Goal: Task Accomplishment & Management: Use online tool/utility

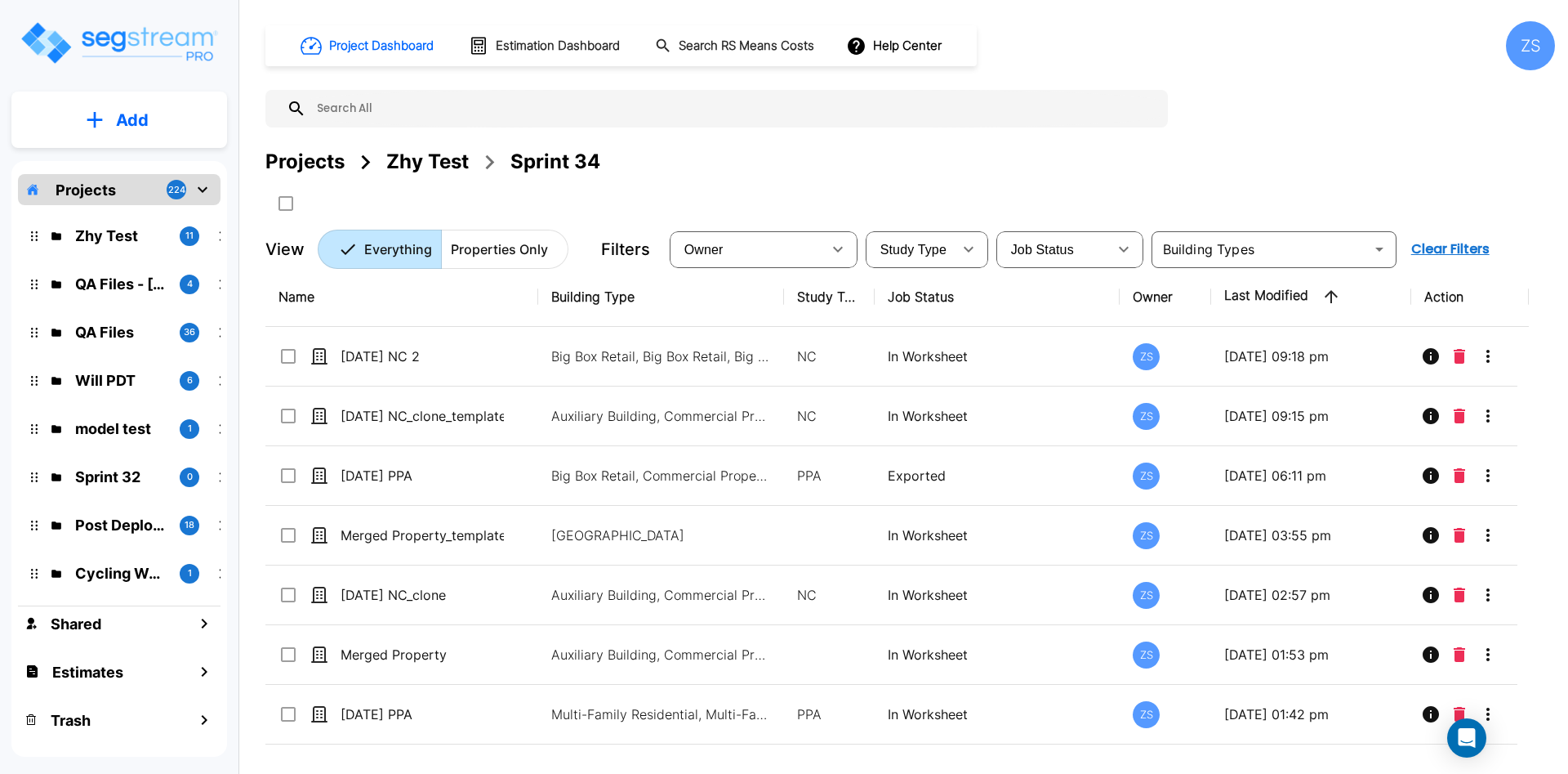
scroll to position [84, 0]
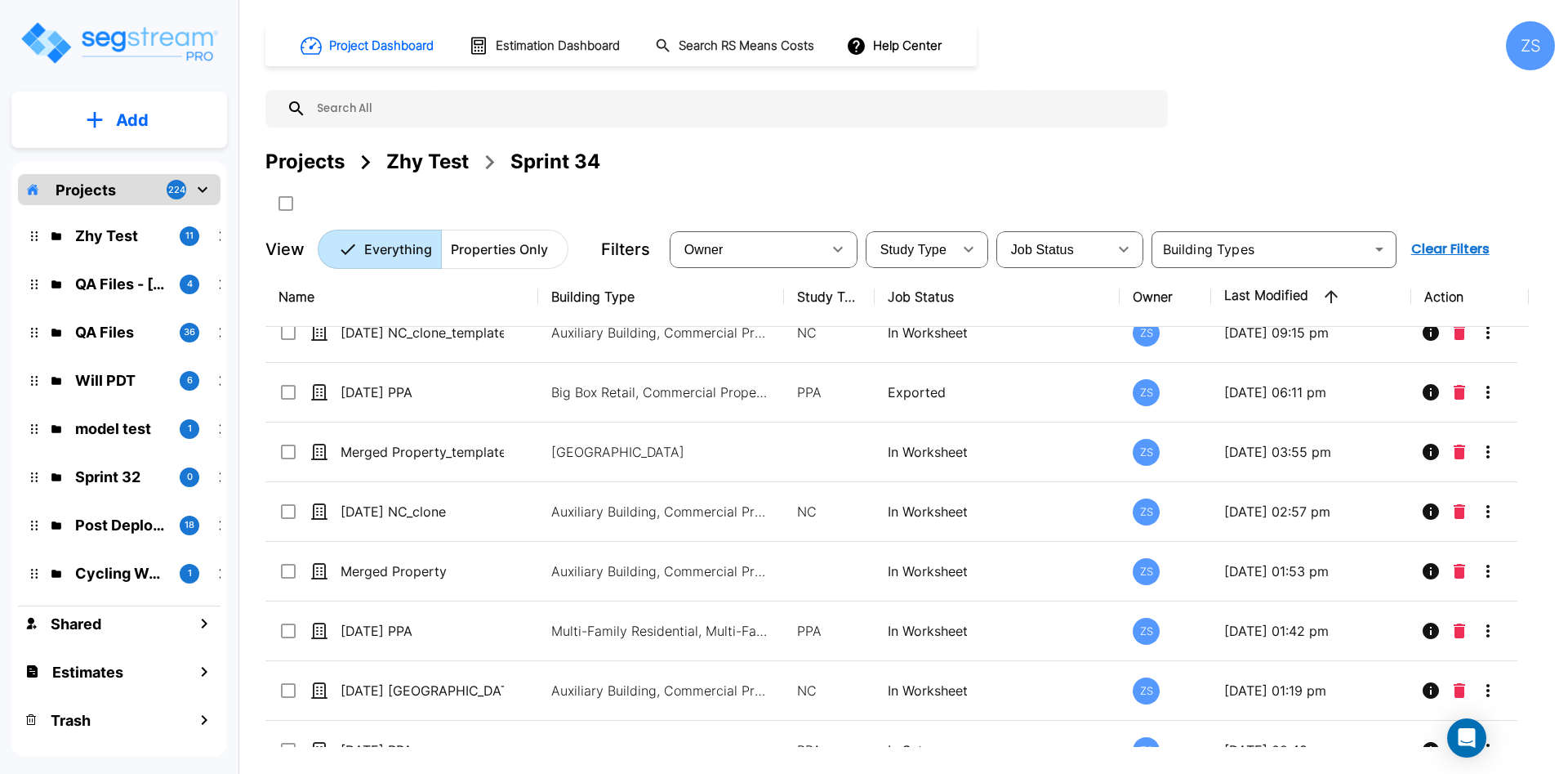
click at [1327, 138] on div "Project Dashboard Estimation Dashboard Search RS Means Costs Help Center ZS Pro…" at bounding box center [910, 145] width 1289 height 248
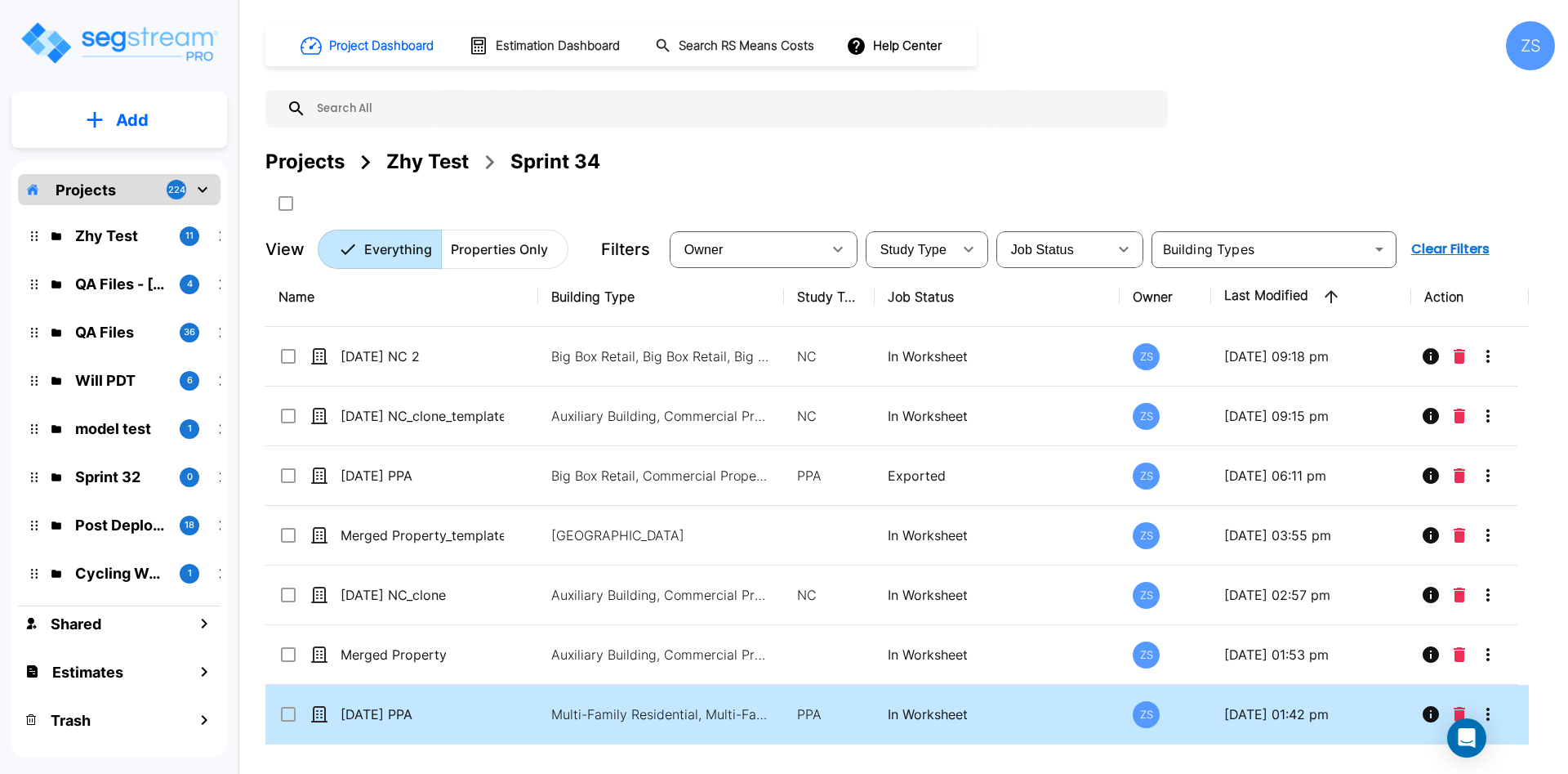
scroll to position [117, 0]
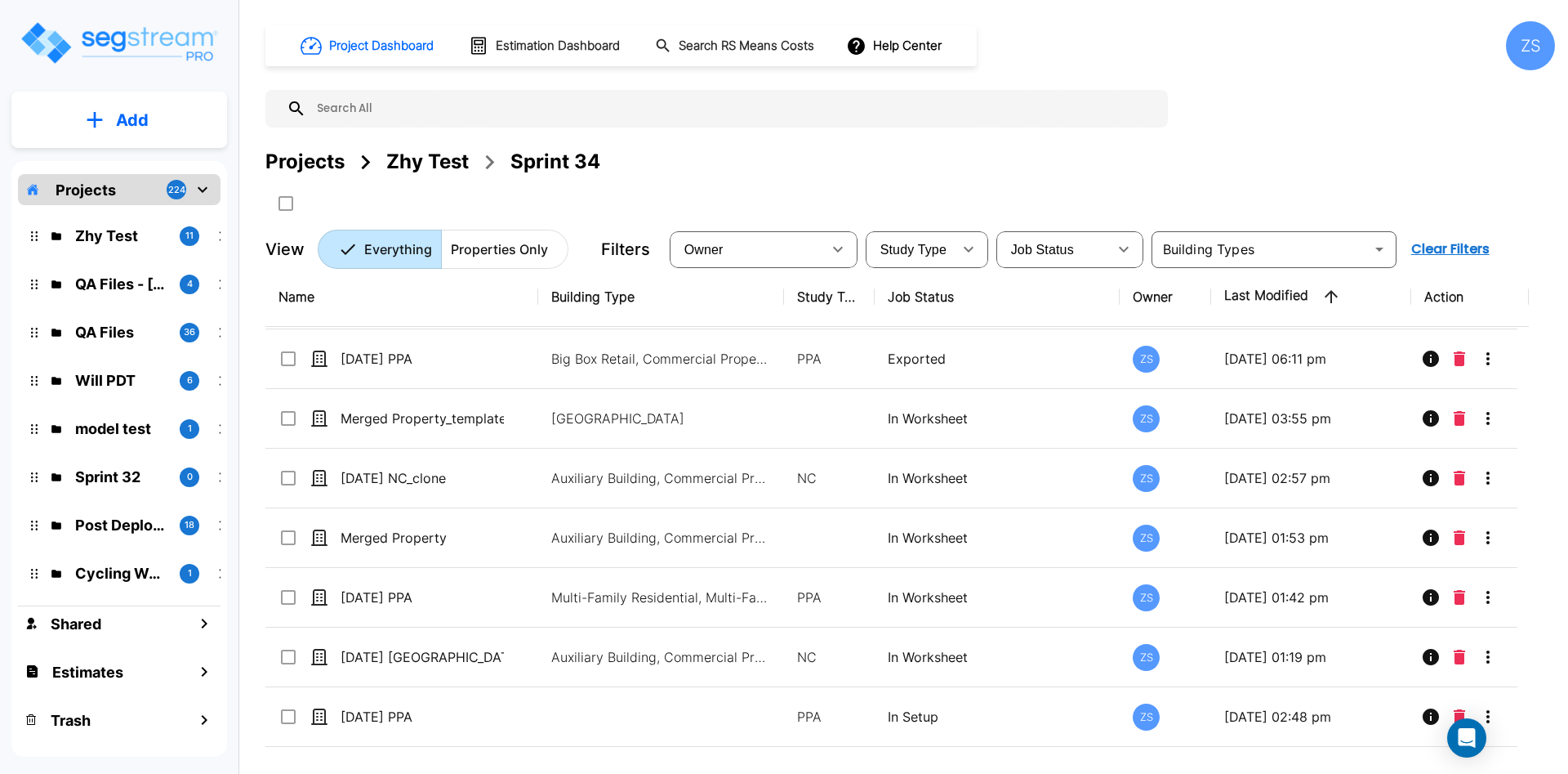
click at [1357, 76] on div "Project Dashboard Estimation Dashboard Search RS Means Costs Help Center ZS Pro…" at bounding box center [910, 145] width 1289 height 248
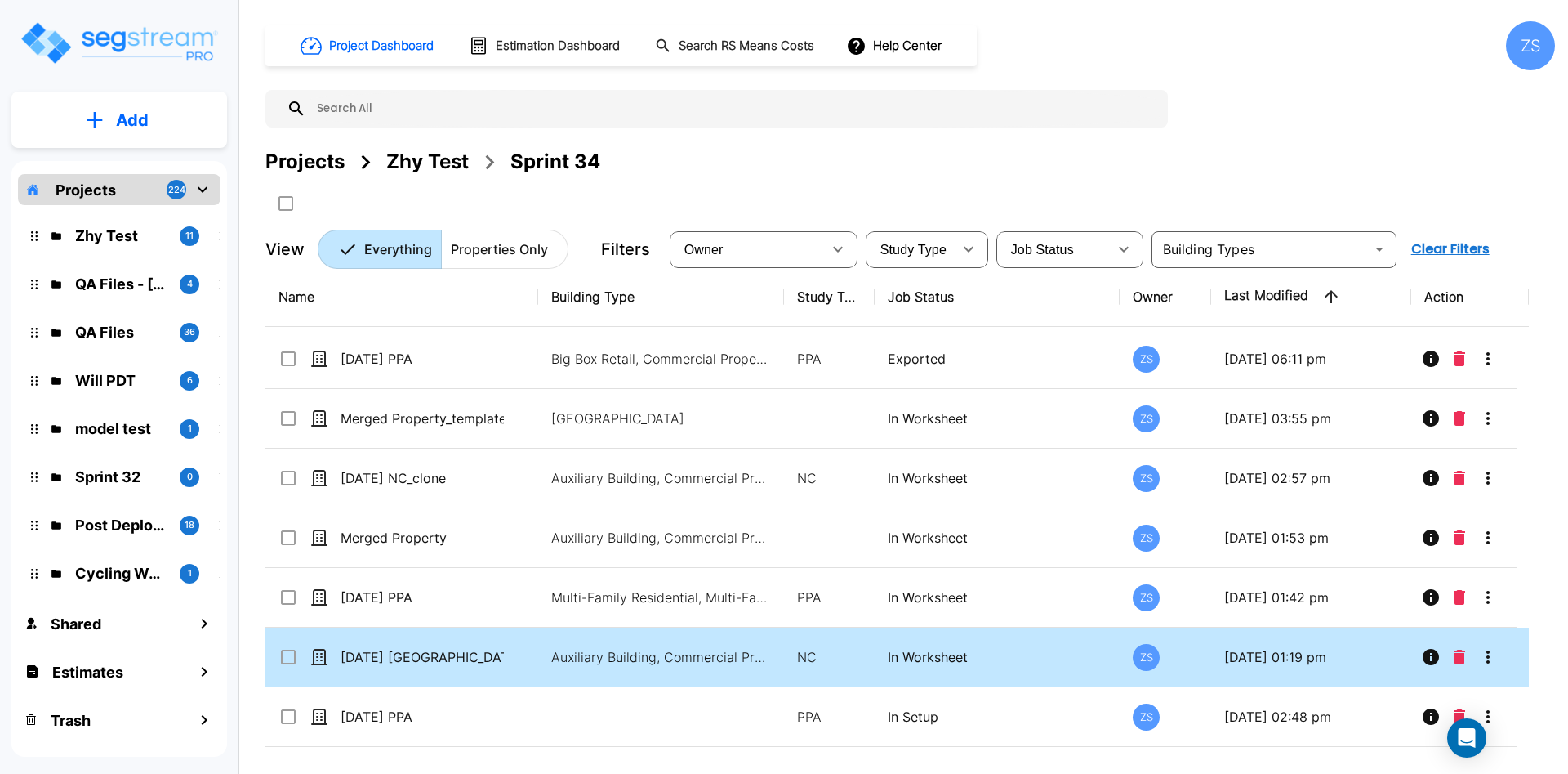
scroll to position [0, 0]
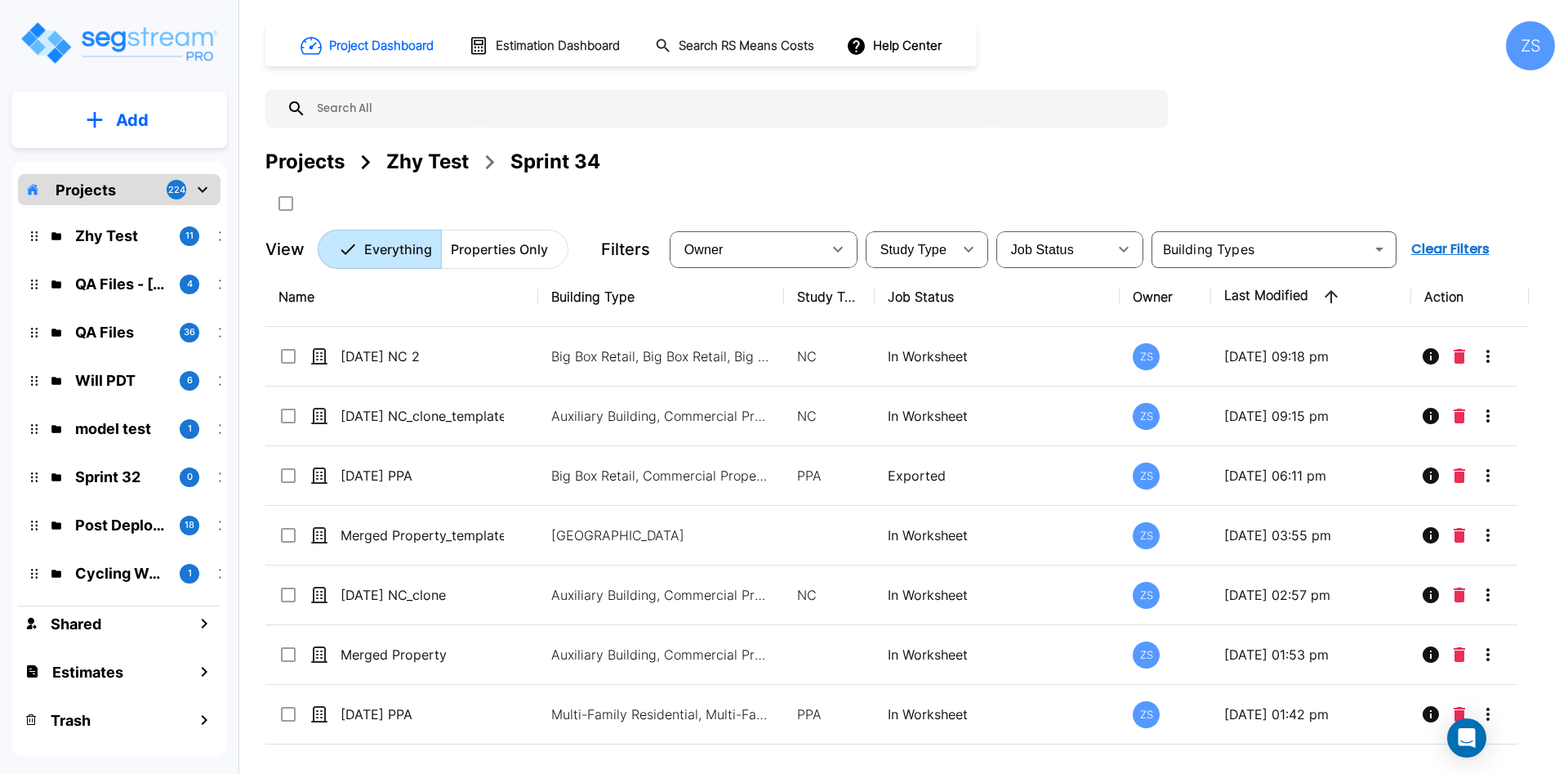
click at [421, 155] on div "Zhy Test" at bounding box center [427, 161] width 83 height 29
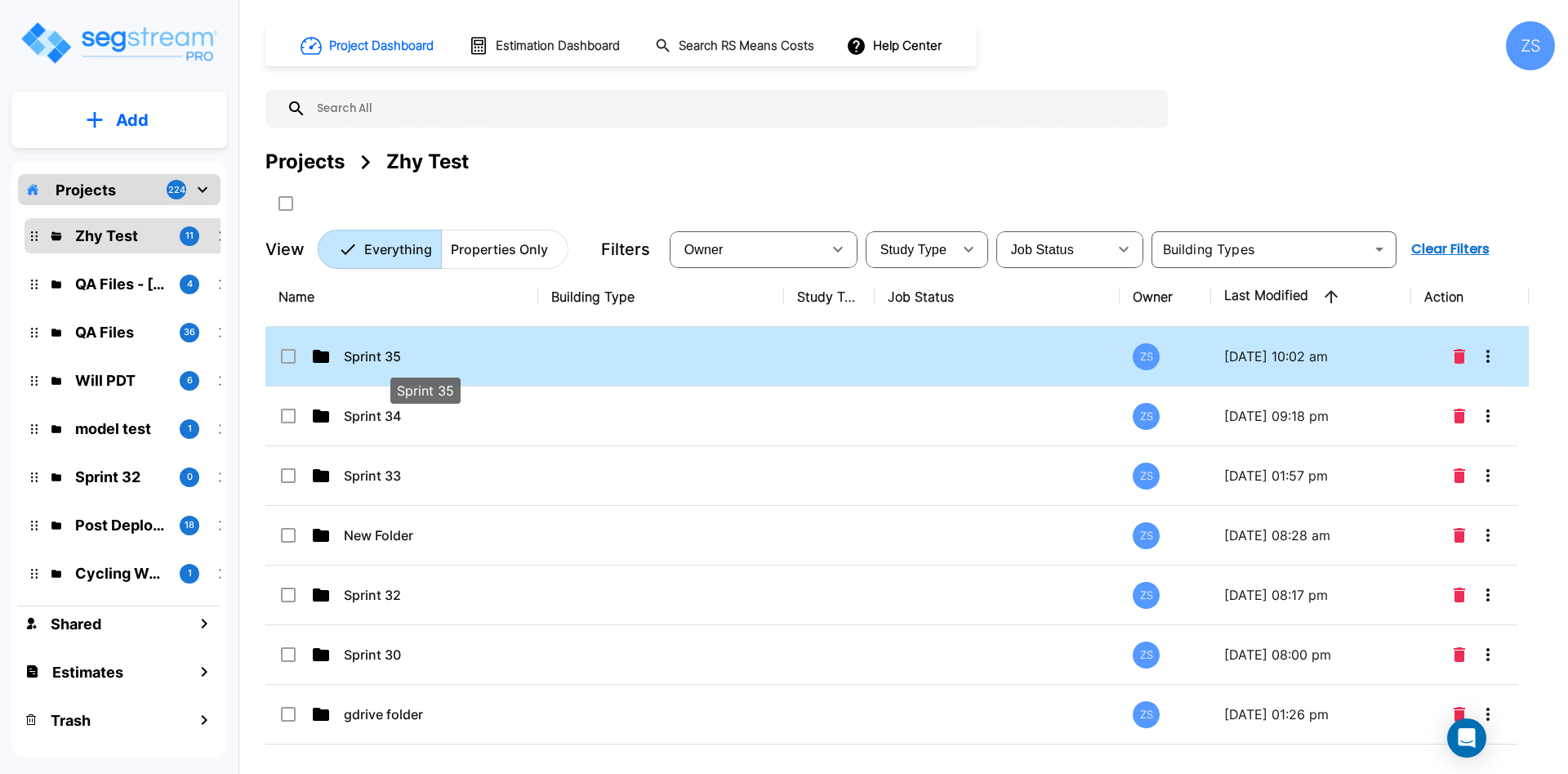
click at [387, 352] on p "Sprint 35" at bounding box center [425, 356] width 163 height 20
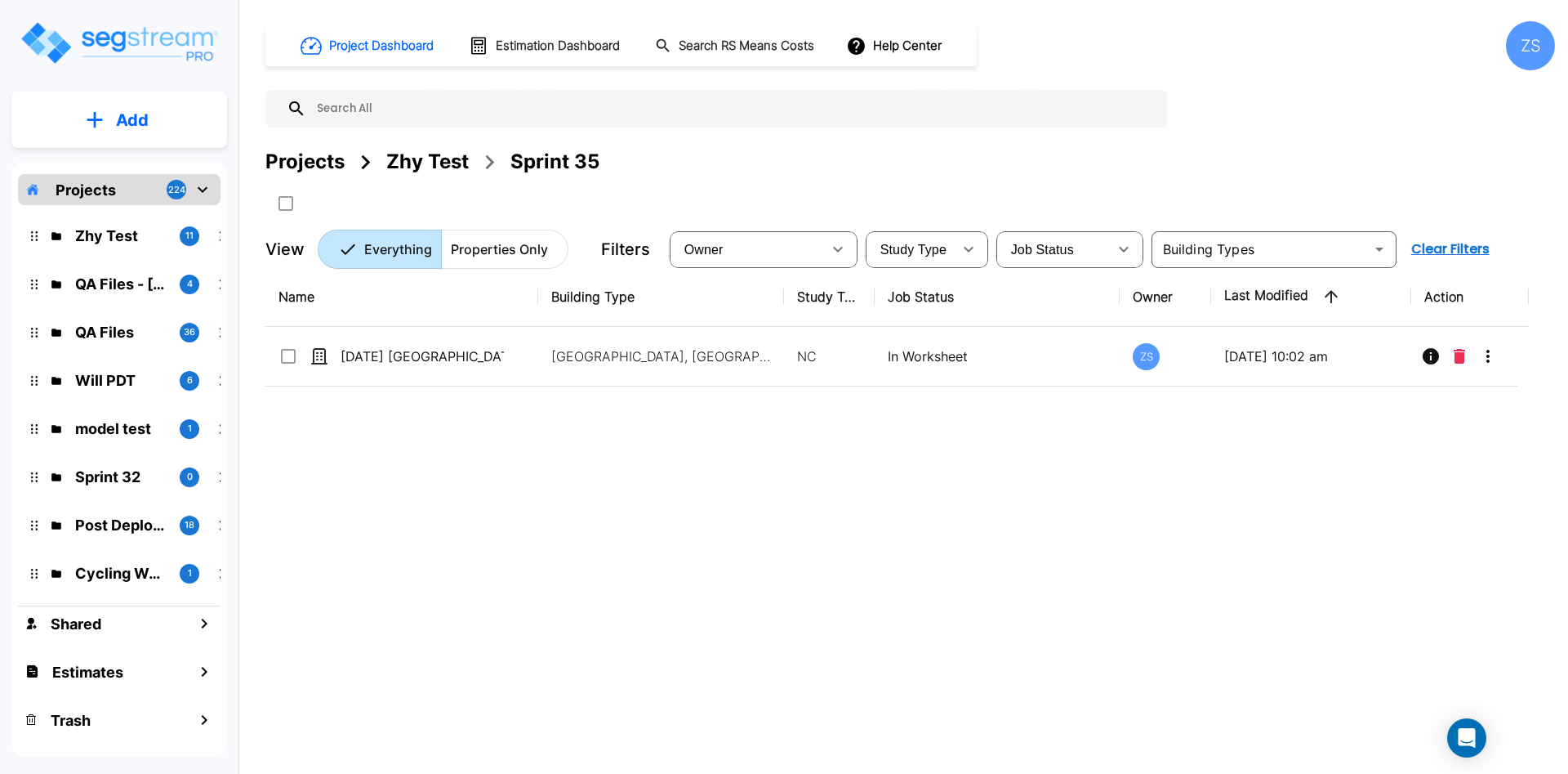
click at [143, 118] on p "Add" at bounding box center [132, 120] width 33 height 25
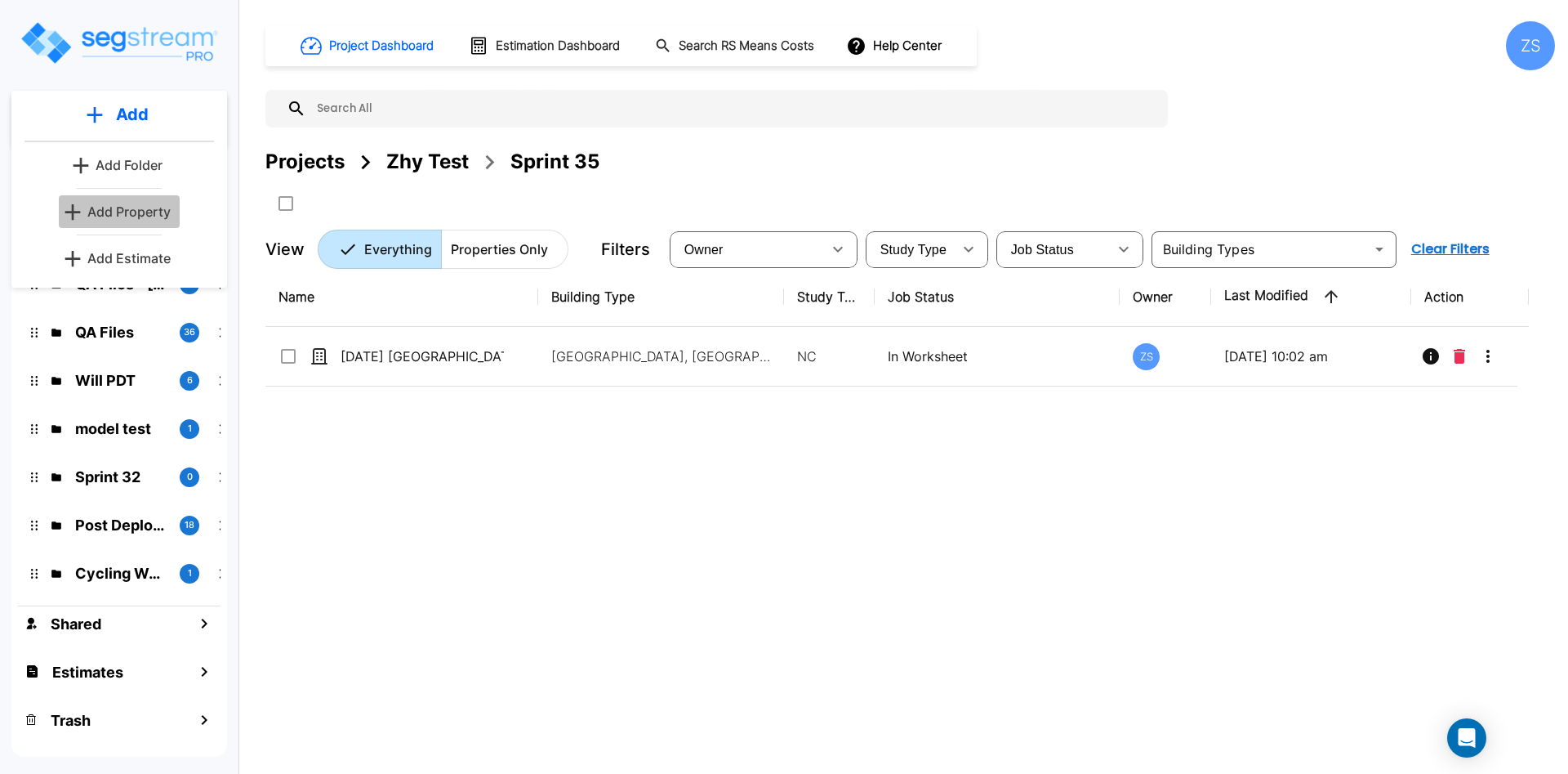
click at [144, 211] on p "Add Property" at bounding box center [129, 212] width 84 height 20
